Goal: Task Accomplishment & Management: Manage account settings

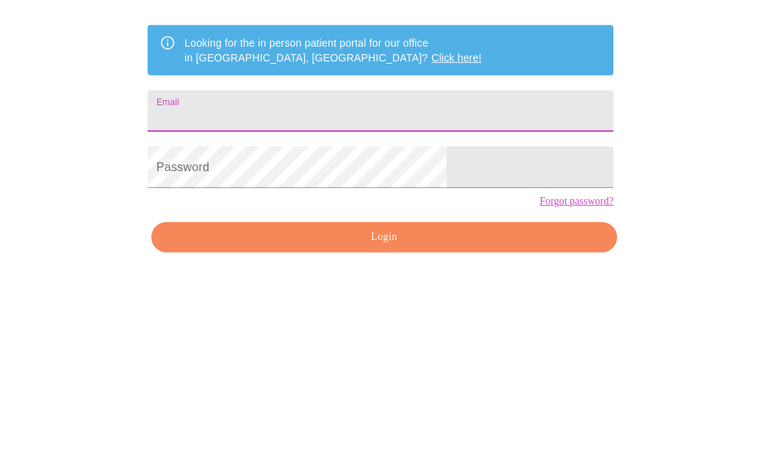
scroll to position [204, 0]
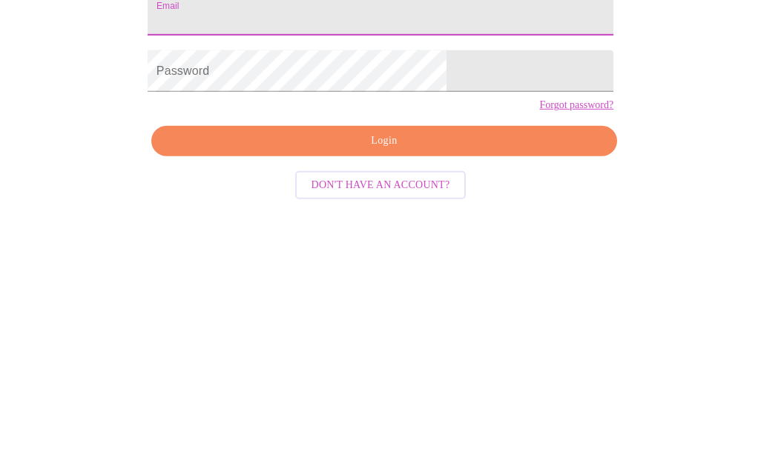
type input "kolson1@me.com"
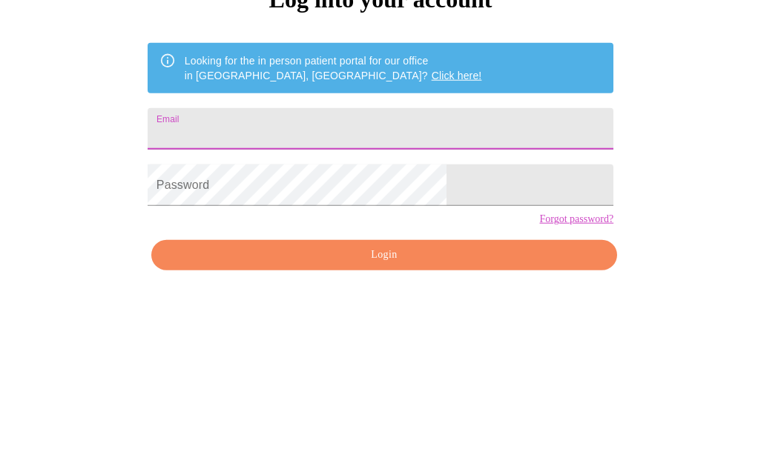
type input "kolson1@me.com"
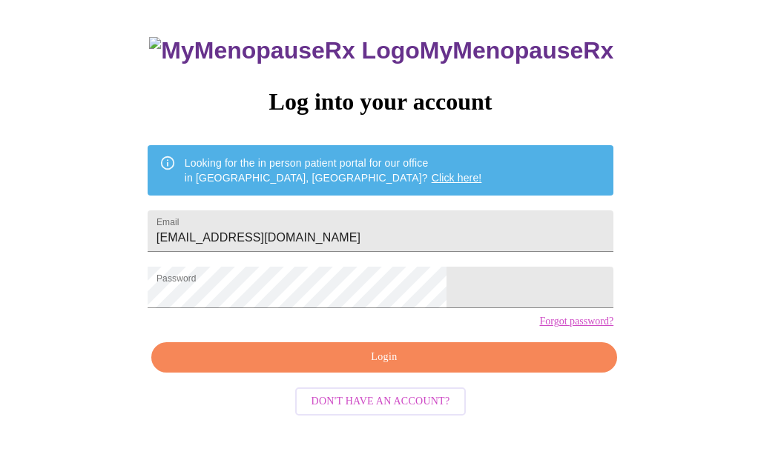
click at [404, 373] on button "Login" at bounding box center [384, 357] width 466 height 30
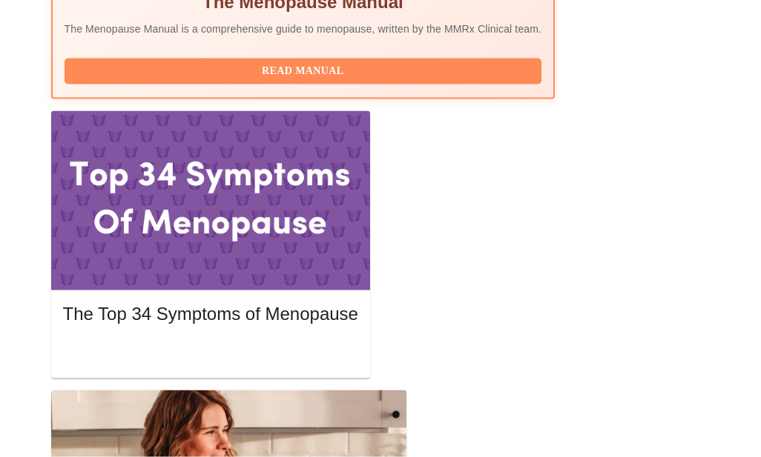
scroll to position [647, 0]
